Goal: Task Accomplishment & Management: Use online tool/utility

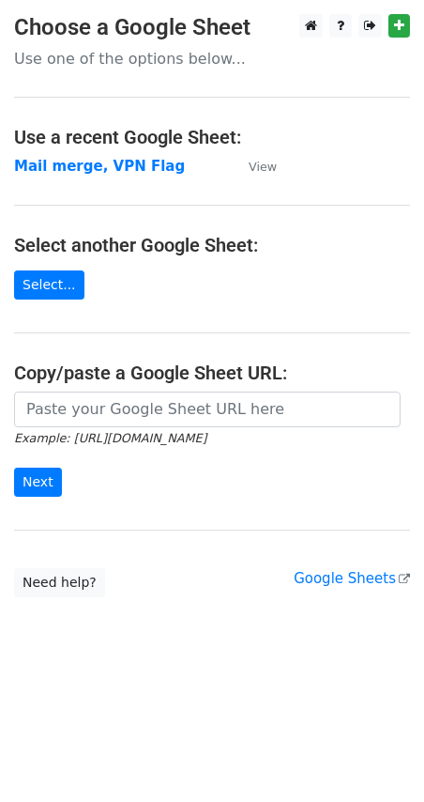
click at [38, 302] on main "Choose a Google Sheet Use one of the options below... Use a recent Google Sheet…" at bounding box center [212, 305] width 424 height 583
click at [37, 281] on link "Select..." at bounding box center [49, 284] width 70 height 29
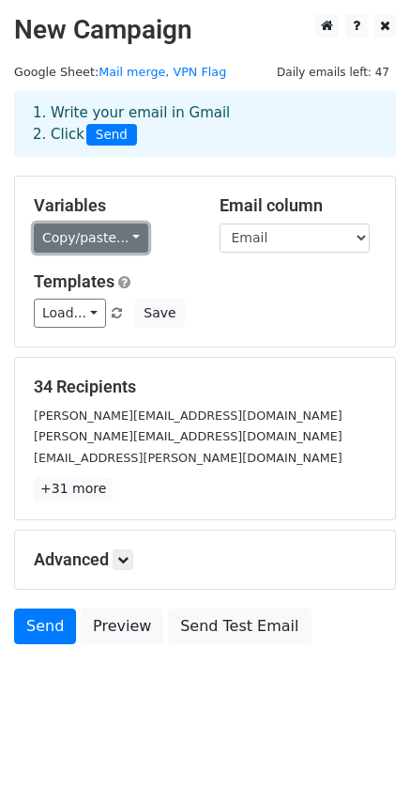
click at [68, 248] on link "Copy/paste..." at bounding box center [91, 237] width 115 height 29
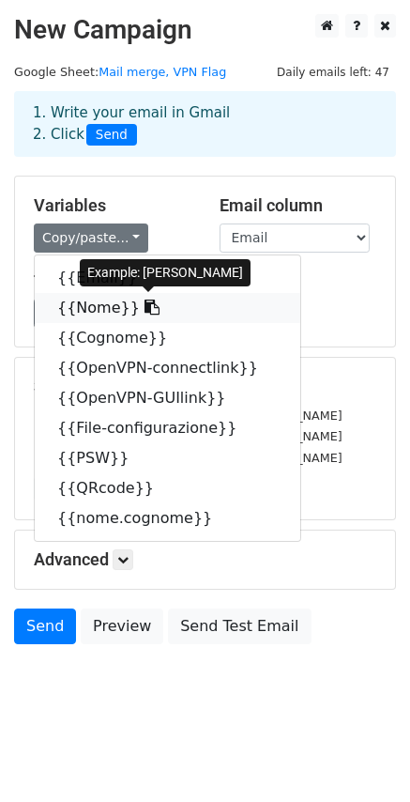
click at [79, 304] on link "{{Nome}}" at bounding box center [168, 308] width 266 height 30
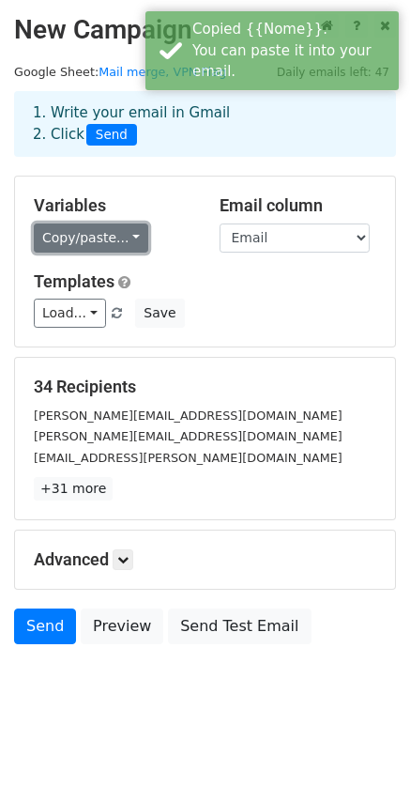
click at [91, 235] on link "Copy/paste..." at bounding box center [91, 237] width 115 height 29
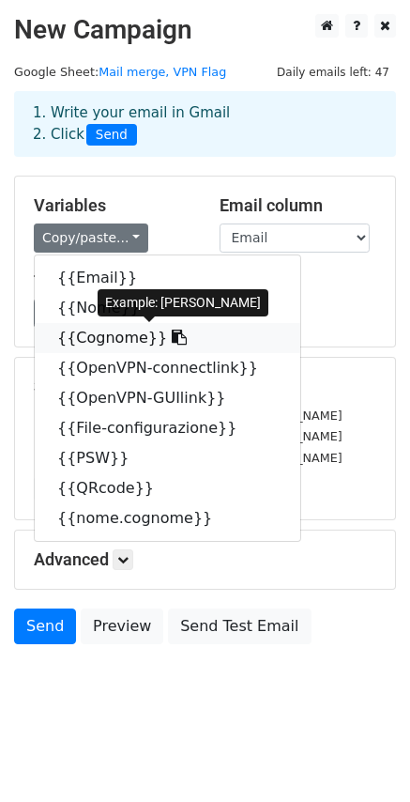
click at [123, 330] on link "{{Cognome}}" at bounding box center [168, 338] width 266 height 30
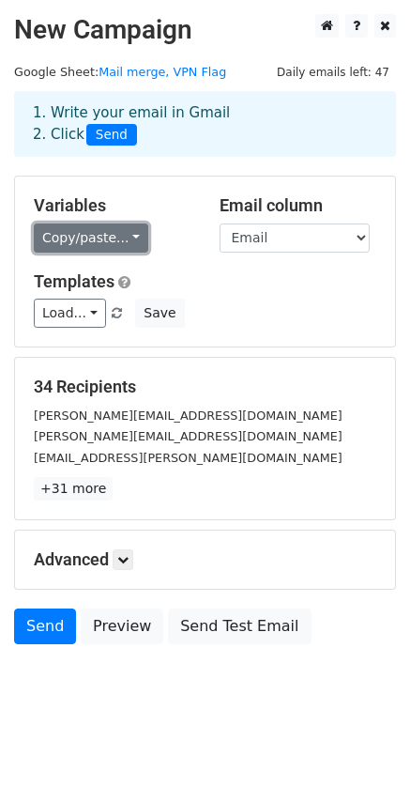
click at [57, 231] on link "Copy/paste..." at bounding box center [91, 237] width 115 height 29
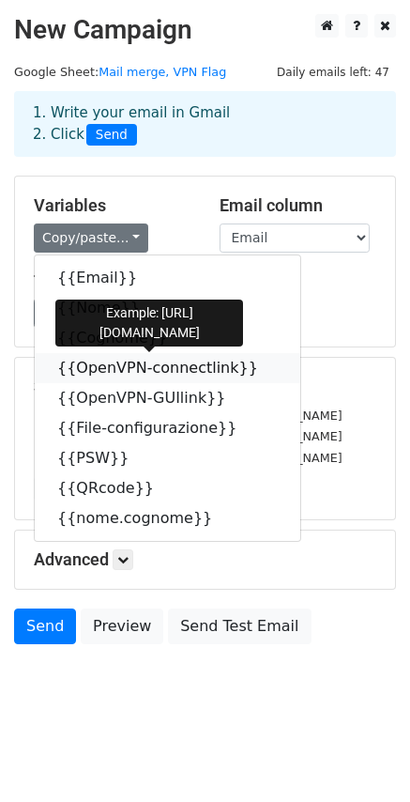
drag, startPoint x: 157, startPoint y: 358, endPoint x: 124, endPoint y: 355, distance: 33.0
click at [157, 358] on link "{{OpenVPN-connectlink}}" at bounding box center [168, 368] width 266 height 30
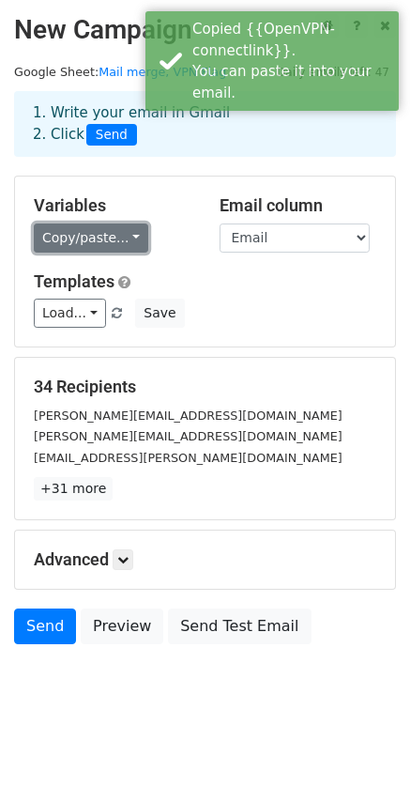
click at [80, 247] on link "Copy/paste..." at bounding box center [91, 237] width 115 height 29
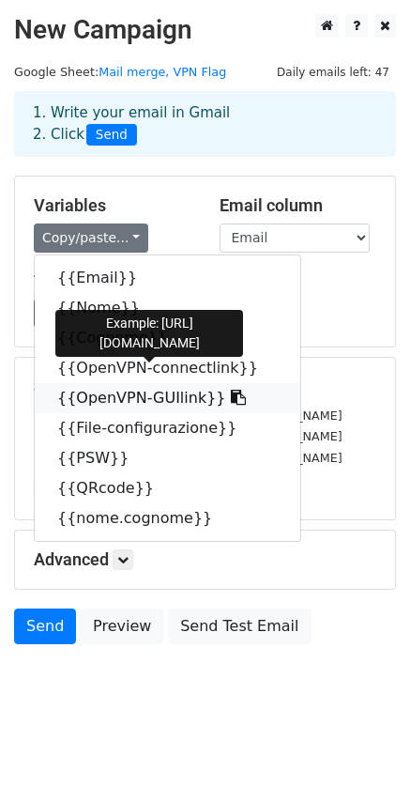
click at [152, 388] on link "{{OpenVPN-GUIlink}}" at bounding box center [168, 398] width 266 height 30
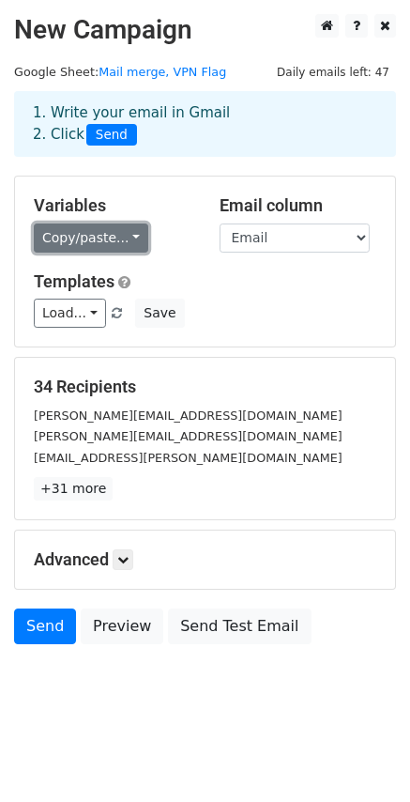
click at [84, 238] on link "Copy/paste..." at bounding box center [91, 237] width 115 height 29
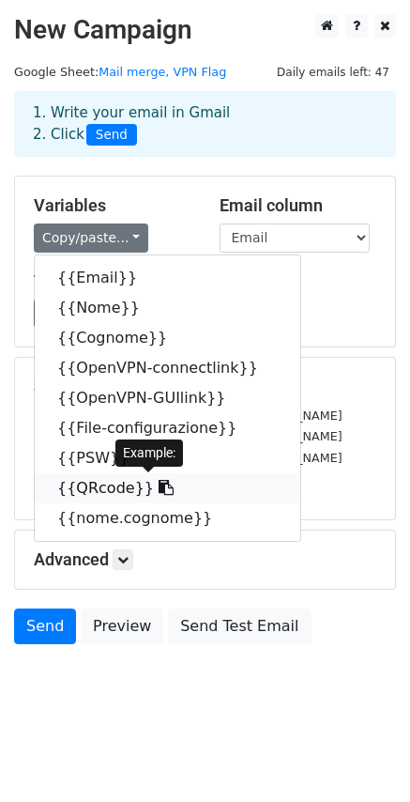
click at [104, 484] on link "{{QRcode}}" at bounding box center [168, 488] width 266 height 30
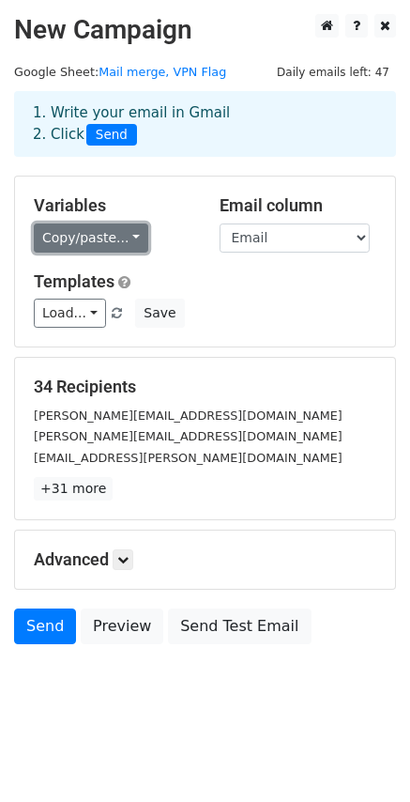
click at [94, 228] on link "Copy/paste..." at bounding box center [91, 237] width 115 height 29
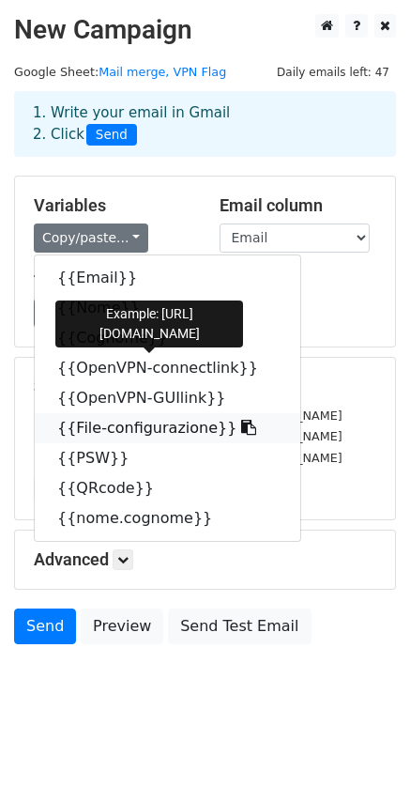
click at [135, 429] on link "{{File-configurazione}}" at bounding box center [168, 428] width 266 height 30
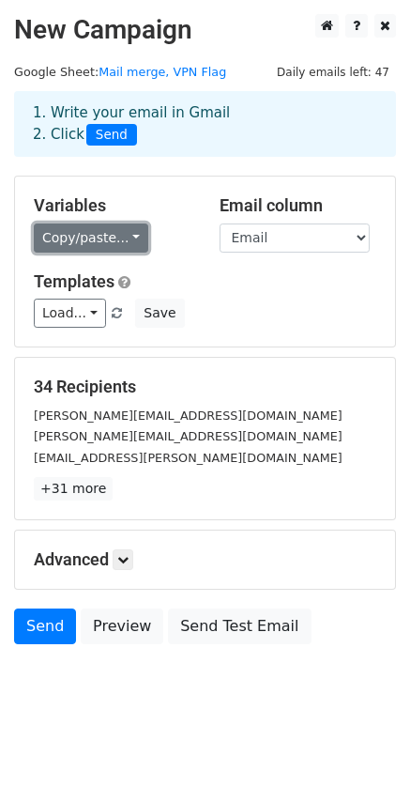
click at [95, 236] on link "Copy/paste..." at bounding box center [91, 237] width 115 height 29
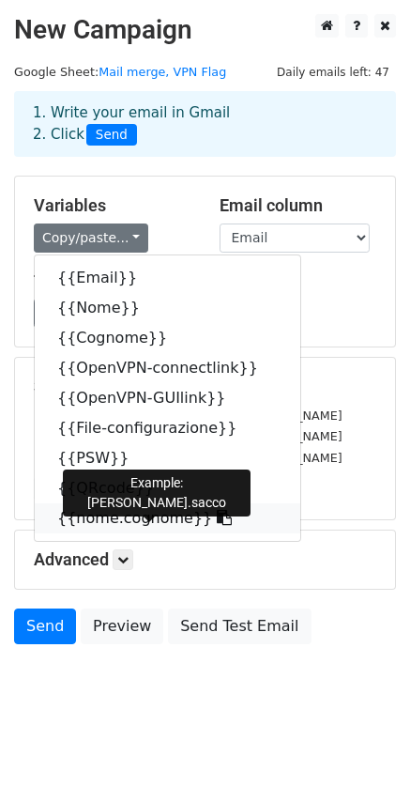
click at [114, 511] on link "{{nome.cognome}}" at bounding box center [168, 518] width 266 height 30
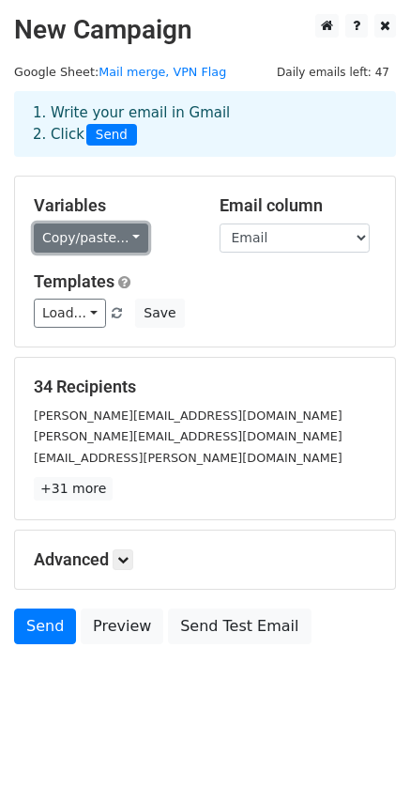
click at [85, 242] on link "Copy/paste..." at bounding box center [91, 237] width 115 height 29
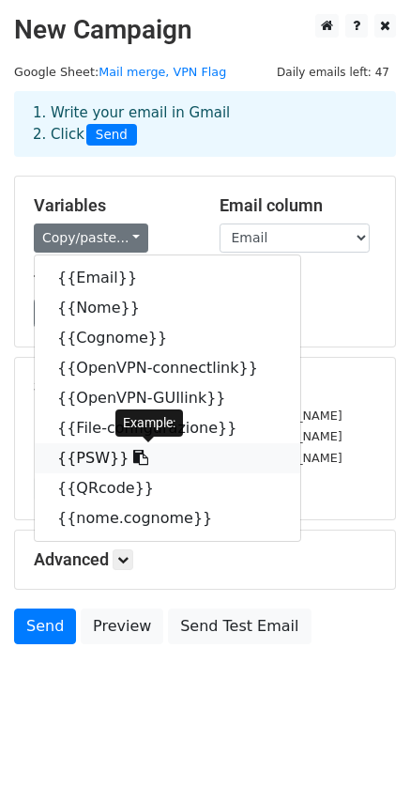
click at [133, 465] on icon at bounding box center [140, 457] width 15 height 15
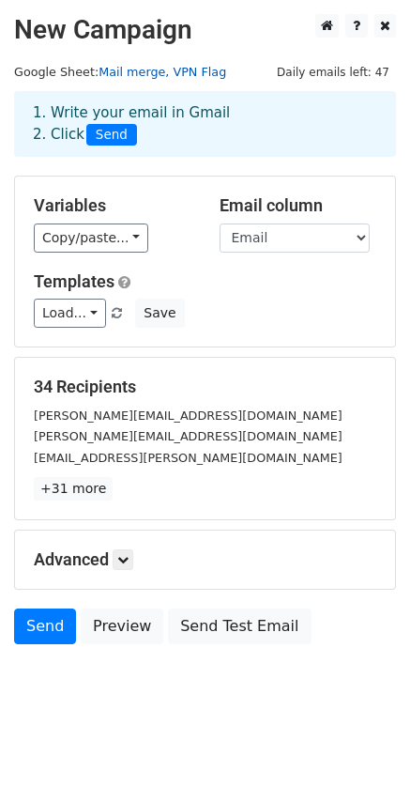
click at [167, 77] on link "Mail merge, VPN Flag" at bounding box center [163, 72] width 128 height 14
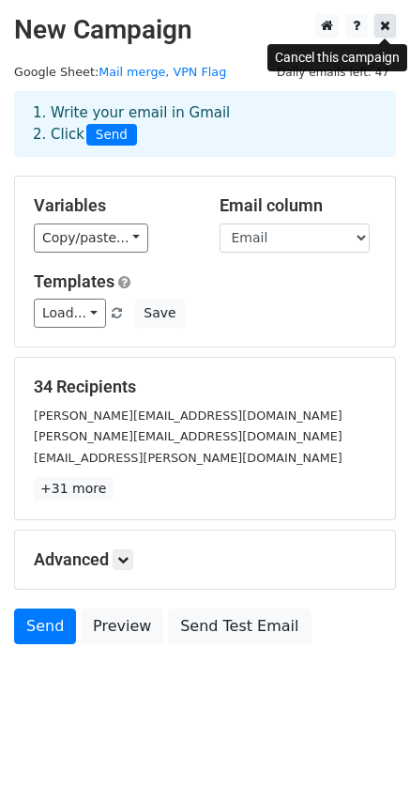
click at [384, 30] on icon at bounding box center [385, 25] width 10 height 13
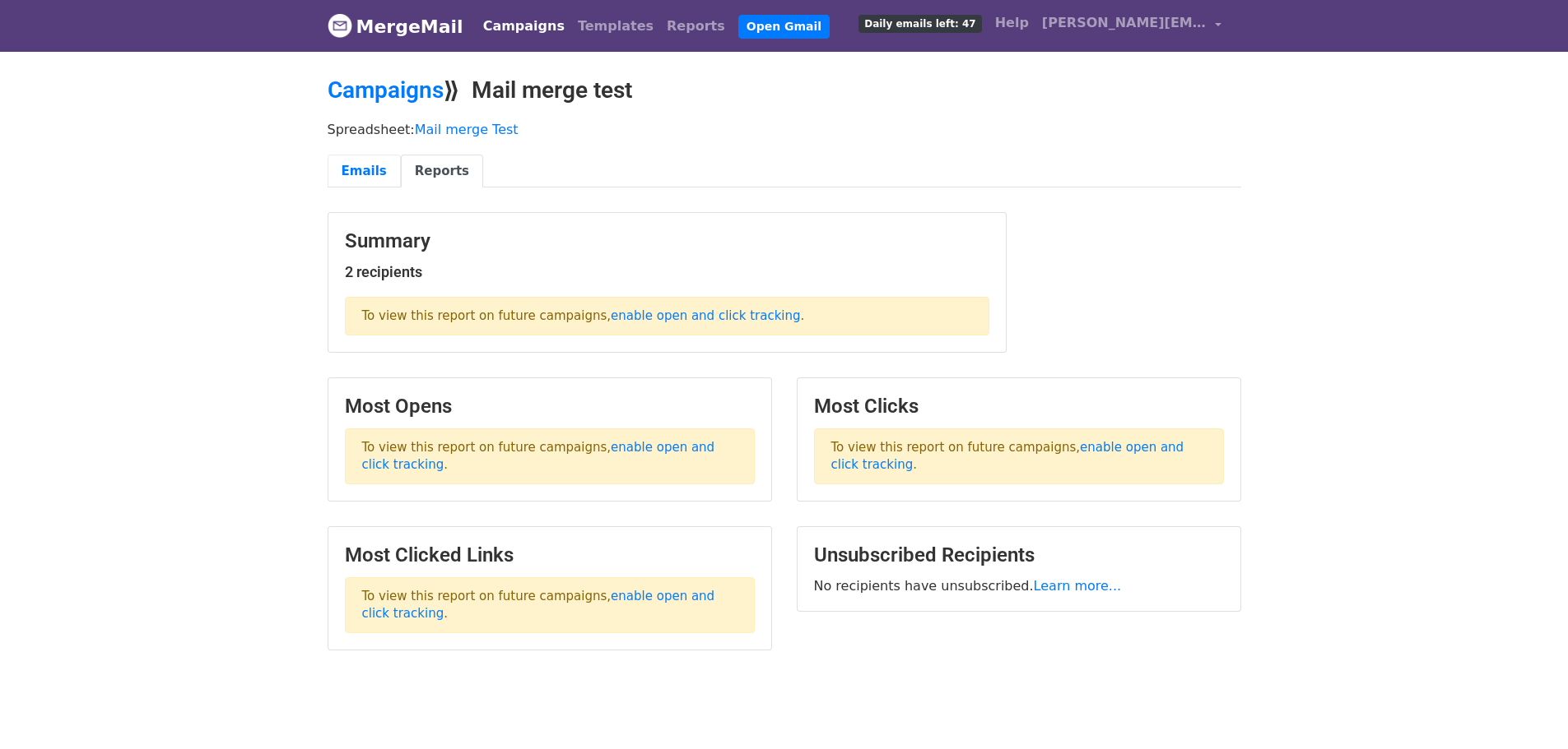
click at [357, 169] on link "Emails" at bounding box center [365, 172] width 74 height 33
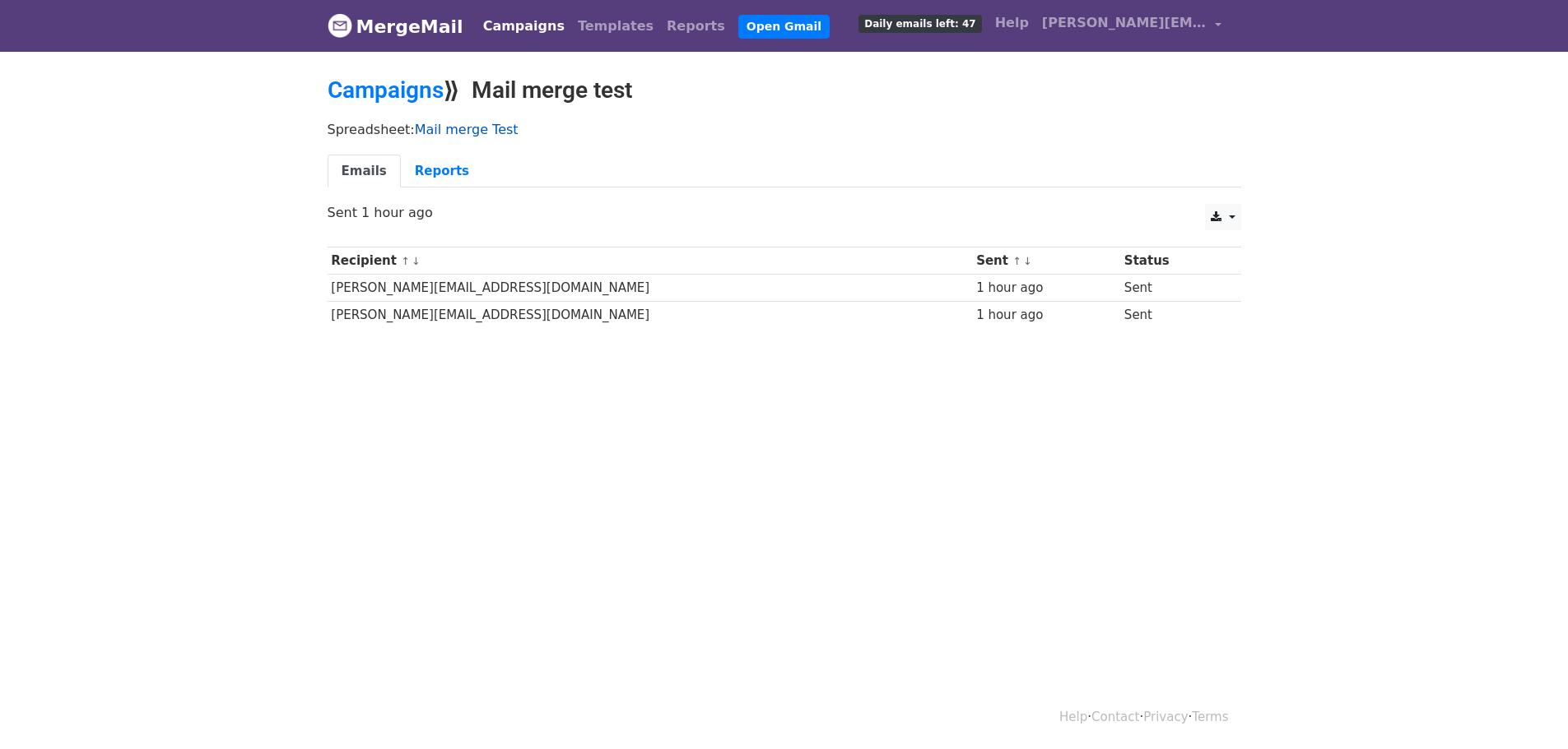
click at [477, 126] on link "Mail merge Test" at bounding box center [466, 130] width 103 height 16
click at [460, 128] on link "Mail merge Test" at bounding box center [466, 130] width 103 height 16
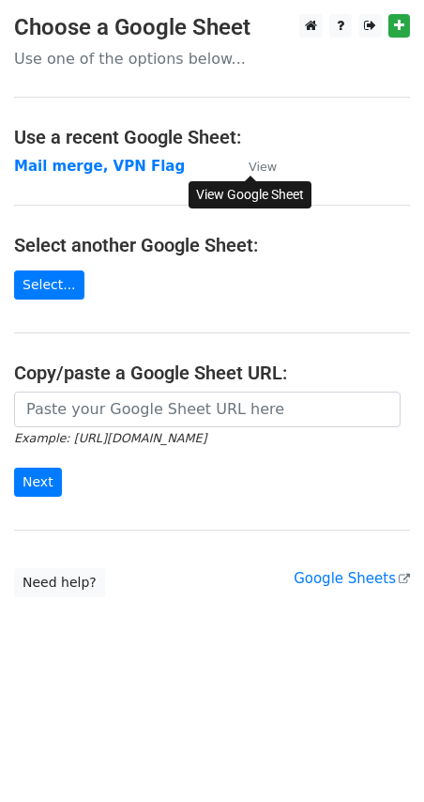
click at [249, 167] on small "View" at bounding box center [263, 167] width 28 height 14
click at [315, 138] on h4 "Use a recent Google Sheet:" at bounding box center [212, 137] width 396 height 23
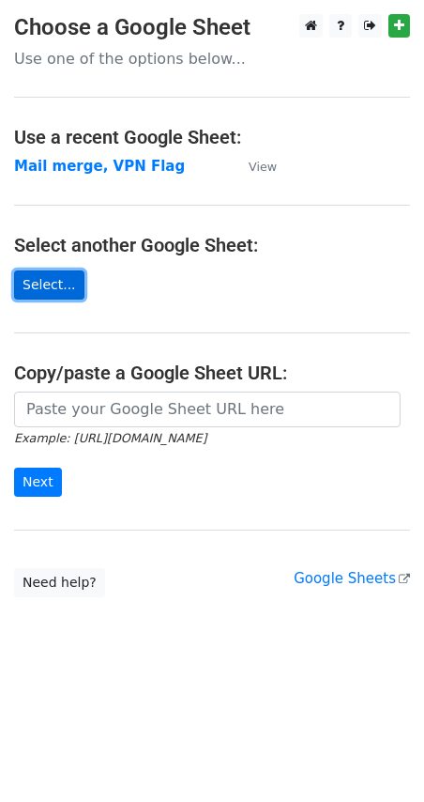
click at [67, 281] on link "Select..." at bounding box center [49, 284] width 70 height 29
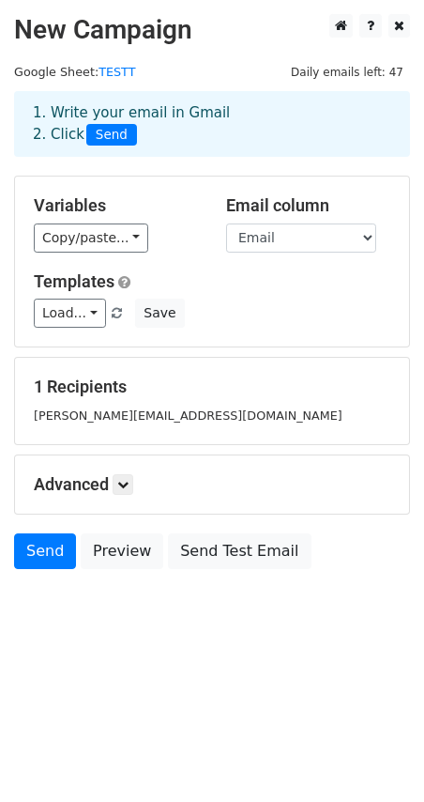
drag, startPoint x: 149, startPoint y: 689, endPoint x: 145, endPoint y: 679, distance: 11.3
click at [149, 688] on html "New Campaign Daily emails left: 47 Google Sheet: TESTT 1. Write your email in G…" at bounding box center [212, 401] width 424 height 802
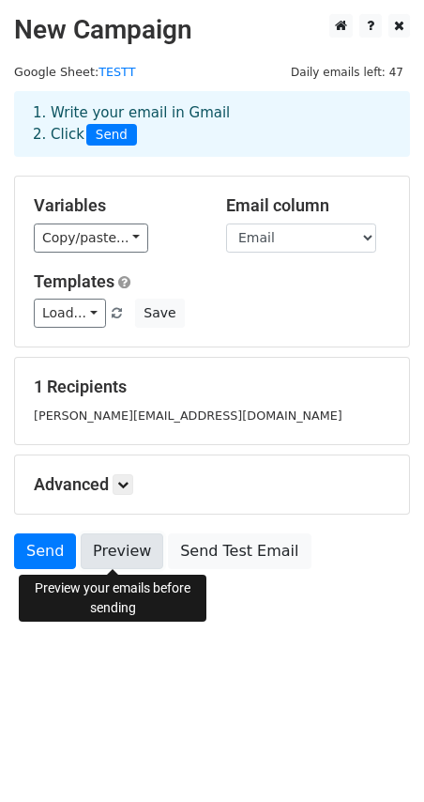
click at [128, 543] on link "Preview" at bounding box center [122, 551] width 83 height 36
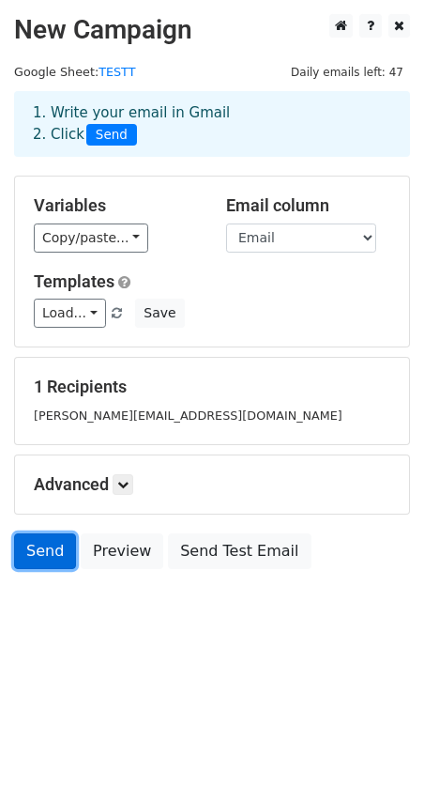
click at [39, 551] on link "Send" at bounding box center [45, 551] width 62 height 36
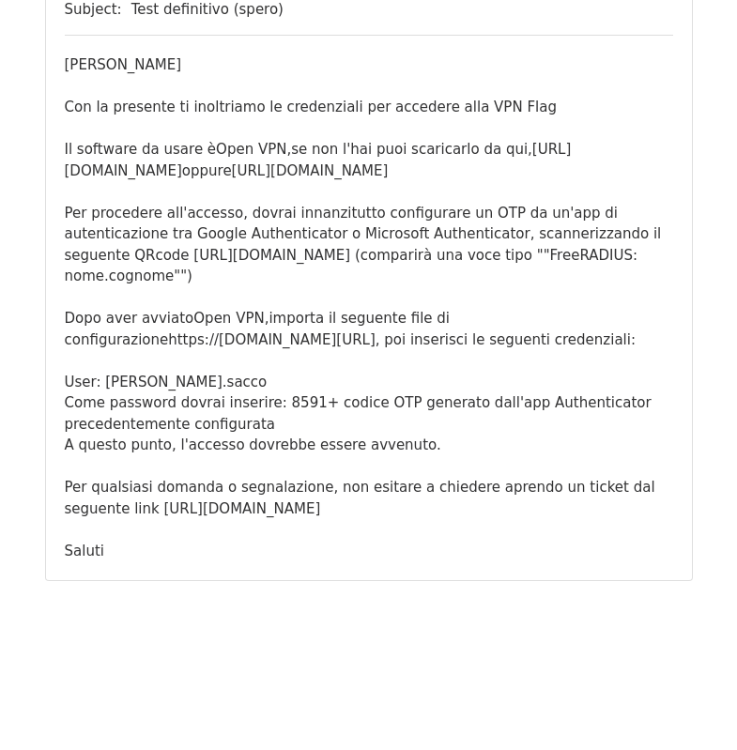
scroll to position [265, 0]
